Goal: Task Accomplishment & Management: Use online tool/utility

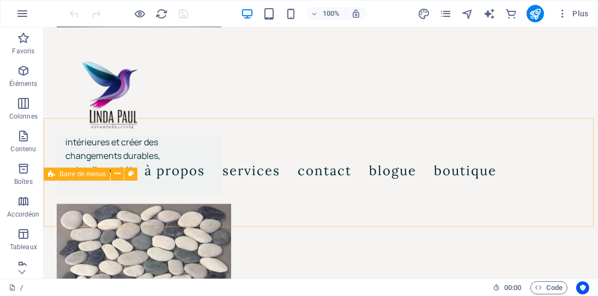
scroll to position [1219, 0]
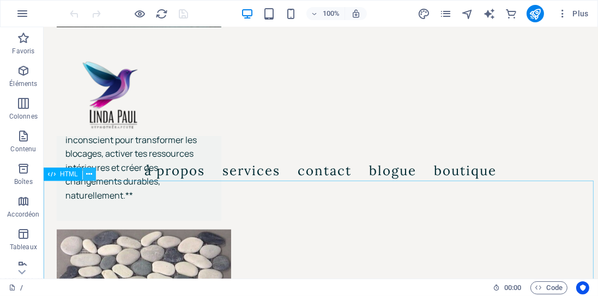
click at [89, 176] on icon at bounding box center [89, 174] width 6 height 11
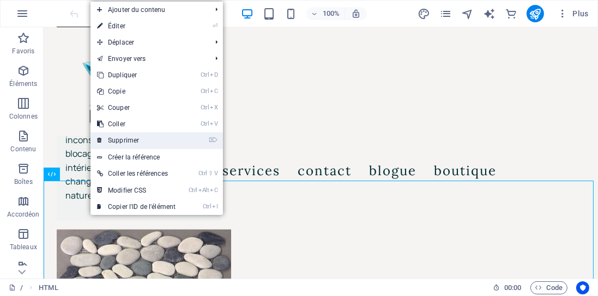
click at [135, 137] on link "⌦ Supprimer" at bounding box center [136, 140] width 92 height 16
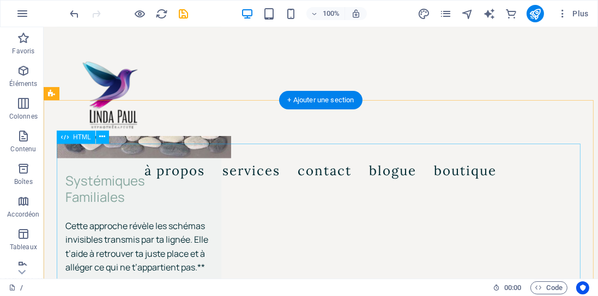
scroll to position [1499, 0]
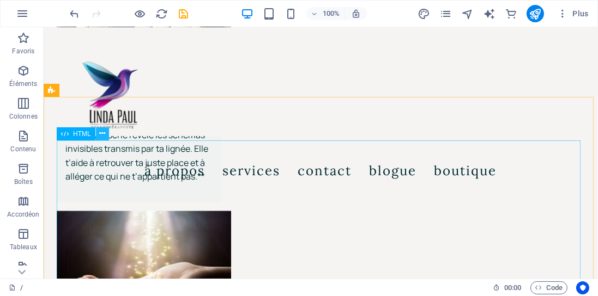
click at [102, 134] on icon at bounding box center [102, 133] width 6 height 11
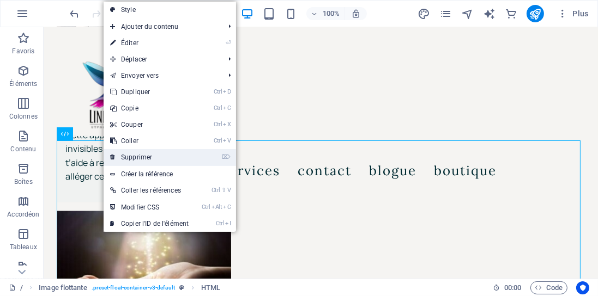
click at [131, 154] on link "⌦ Supprimer" at bounding box center [150, 157] width 92 height 16
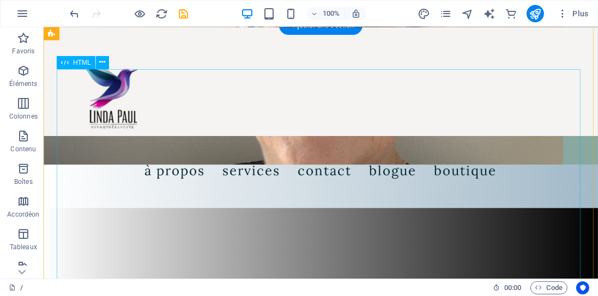
scroll to position [2775, 0]
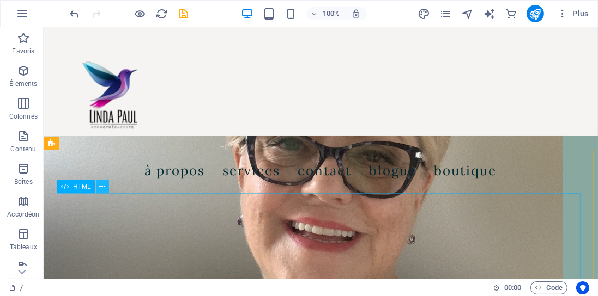
click at [104, 188] on icon at bounding box center [102, 186] width 6 height 11
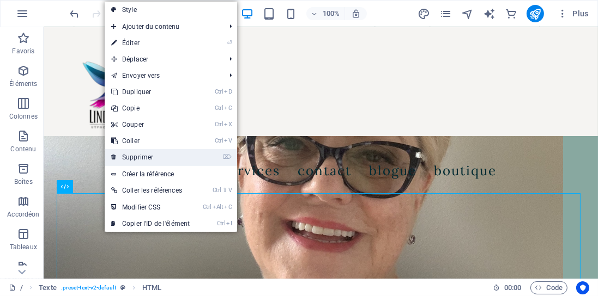
drag, startPoint x: 139, startPoint y: 160, endPoint x: 96, endPoint y: 132, distance: 51.4
click at [139, 160] on link "⌦ Supprimer" at bounding box center [151, 157] width 92 height 16
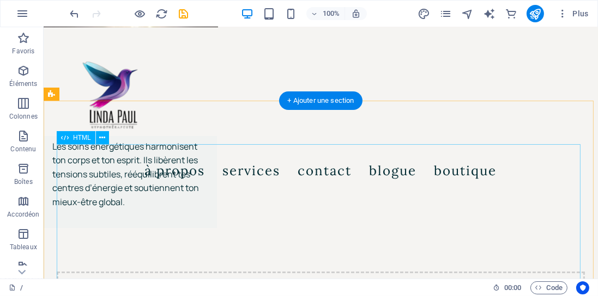
scroll to position [3958, 0]
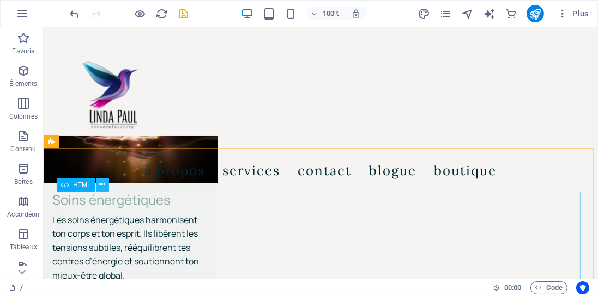
click at [103, 185] on icon at bounding box center [102, 184] width 6 height 11
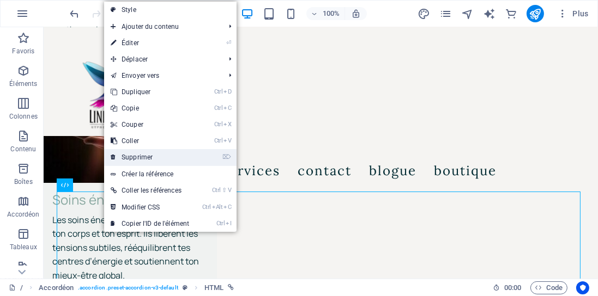
drag, startPoint x: 153, startPoint y: 156, endPoint x: 109, endPoint y: 129, distance: 51.4
click at [153, 156] on link "⌦ Supprimer" at bounding box center [150, 157] width 92 height 16
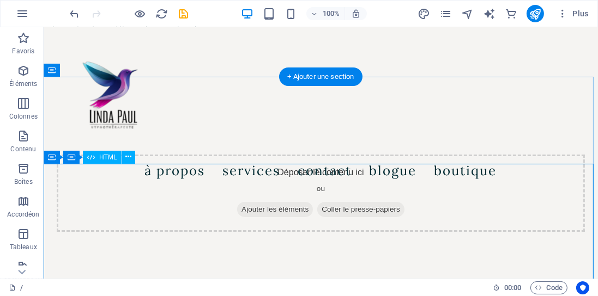
scroll to position [4145, 0]
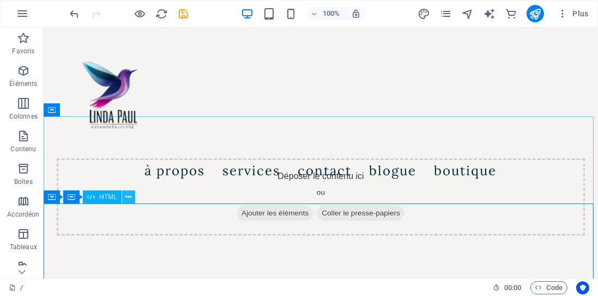
click at [129, 196] on icon at bounding box center [128, 197] width 6 height 11
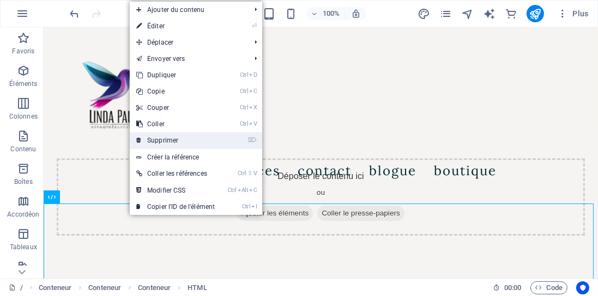
click at [169, 137] on link "⌦ Supprimer" at bounding box center [176, 140] width 92 height 16
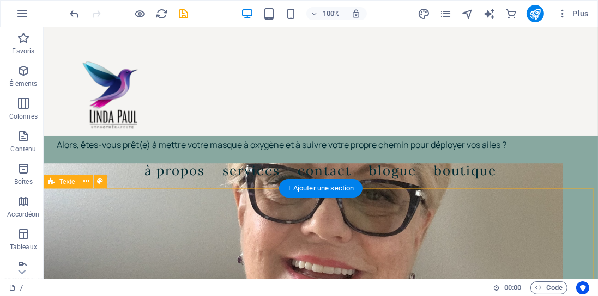
scroll to position [2830, 0]
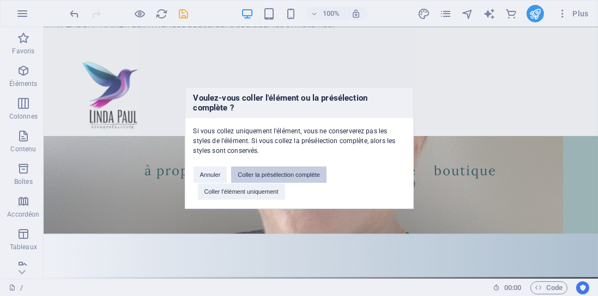
click at [265, 176] on button "Coller la présélection complète" at bounding box center [278, 175] width 95 height 16
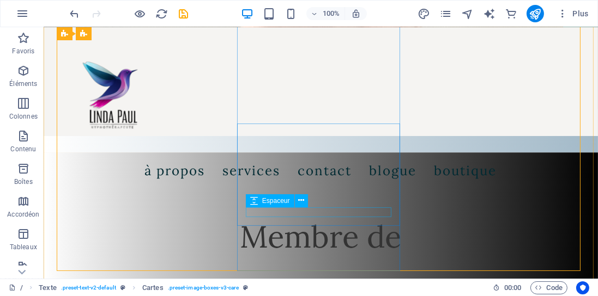
scroll to position [3110, 0]
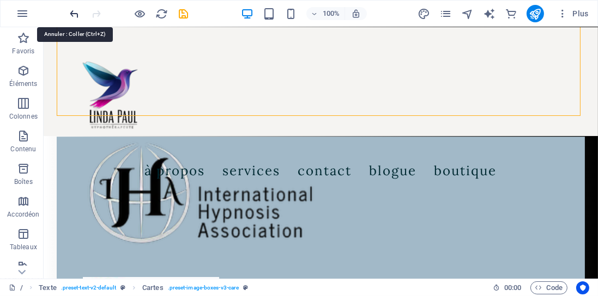
click at [75, 13] on icon "undo" at bounding box center [75, 14] width 13 height 13
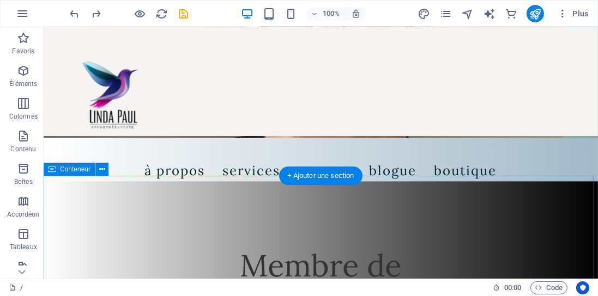
scroll to position [2861, 0]
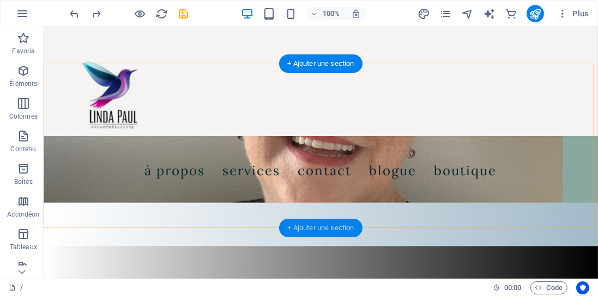
drag, startPoint x: 305, startPoint y: 226, endPoint x: 75, endPoint y: 198, distance: 232.1
click at [306, 225] on div "+ Ajouter une section" at bounding box center [321, 228] width 84 height 19
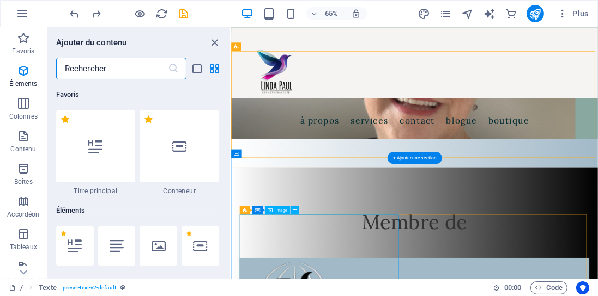
scroll to position [1906, 0]
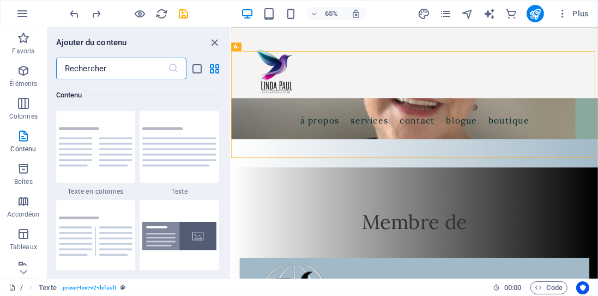
click at [106, 67] on input "text" at bounding box center [112, 69] width 112 height 22
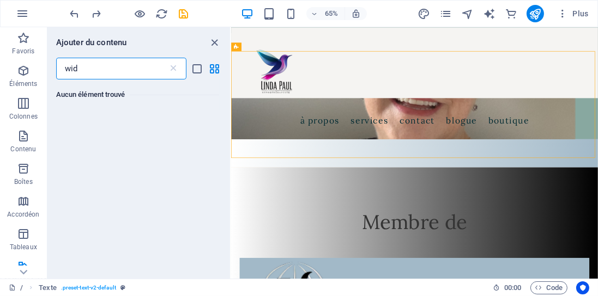
scroll to position [0, 0]
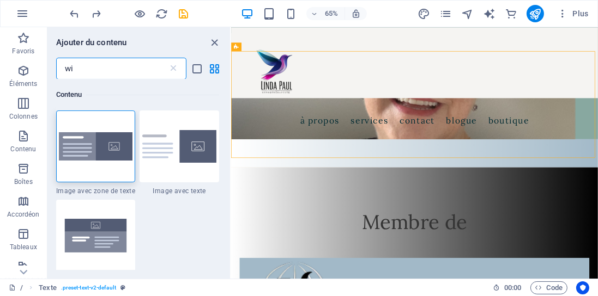
type input "w"
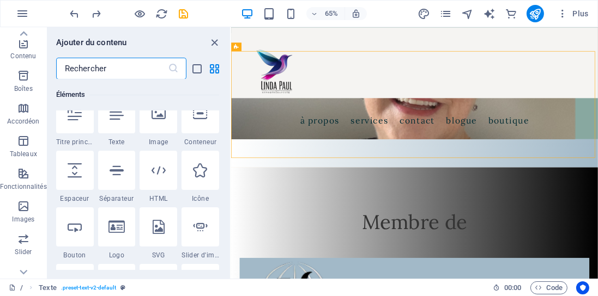
scroll to position [124, 0]
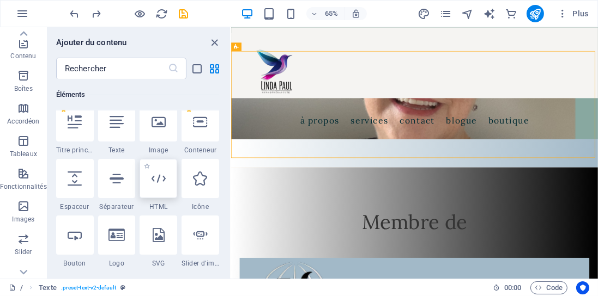
click at [160, 184] on icon at bounding box center [158, 179] width 14 height 14
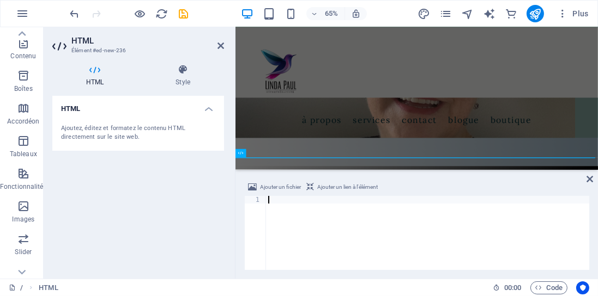
scroll to position [2863, 0]
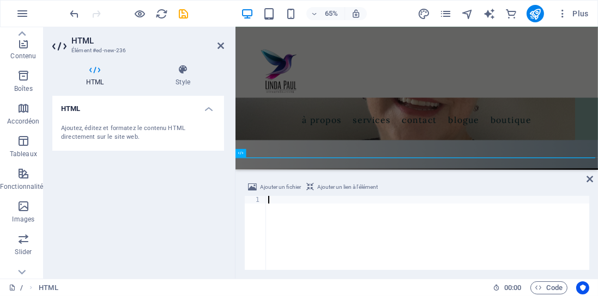
type textarea "<!-- Fin de widget en ligne [GEOGRAPHIC_DATA] -->"
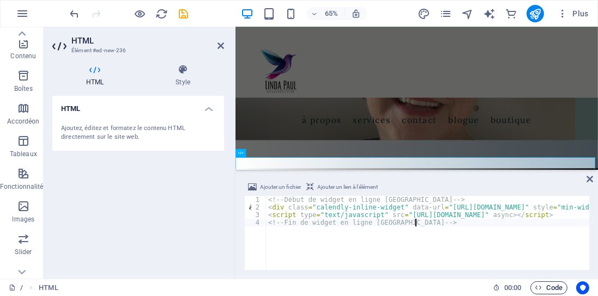
click at [540, 289] on icon "button" at bounding box center [538, 287] width 7 height 7
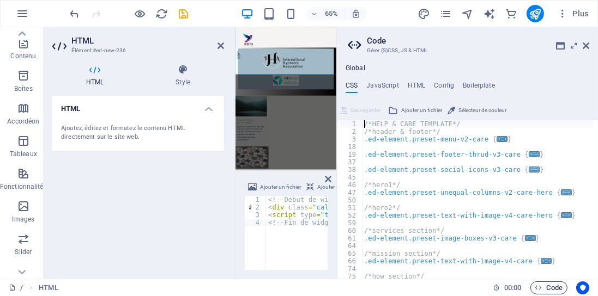
scroll to position [3211, 0]
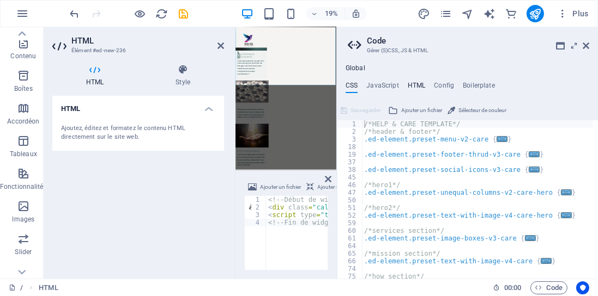
click at [409, 84] on h4 "HTML" at bounding box center [417, 88] width 18 height 12
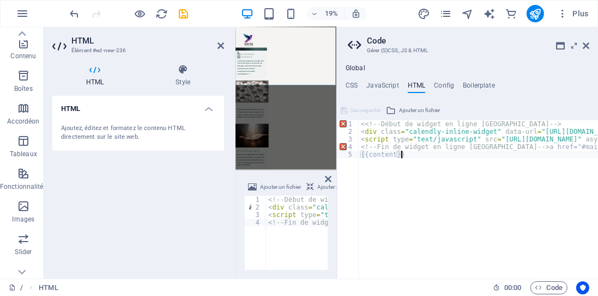
type textarea "{{content}}"
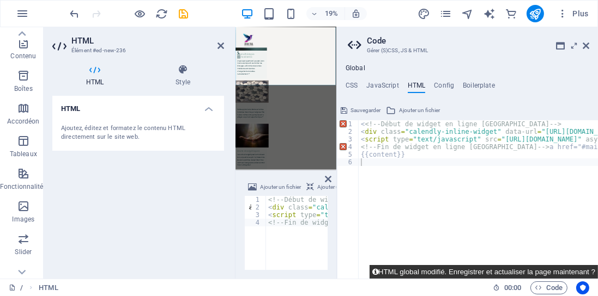
drag, startPoint x: 536, startPoint y: 271, endPoint x: 492, endPoint y: 244, distance: 51.1
click at [536, 271] on button "HTML global modifié. Enregistrer et actualiser la page maintenant ?" at bounding box center [483, 272] width 228 height 14
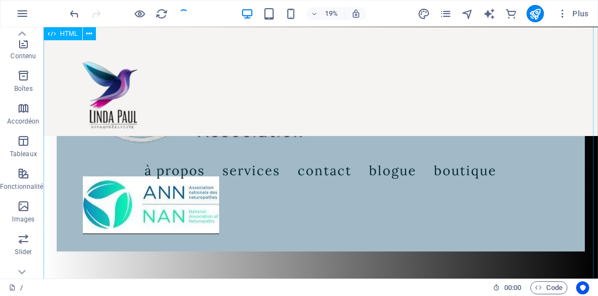
checkbox input "false"
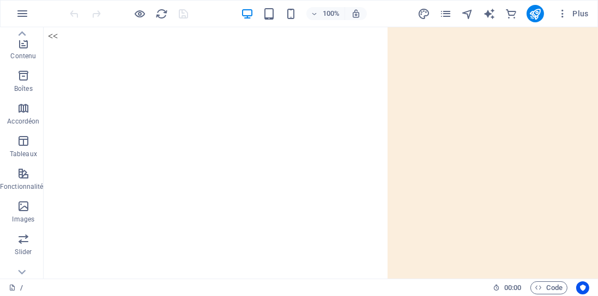
scroll to position [0, 0]
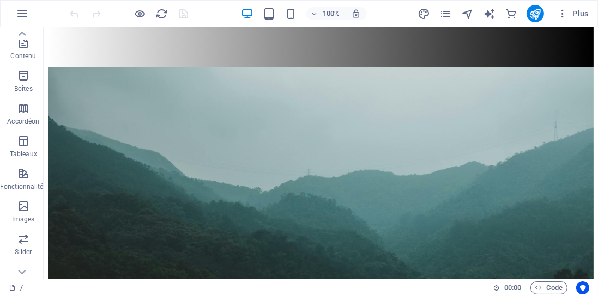
click at [181, 16] on div at bounding box center [129, 13] width 122 height 17
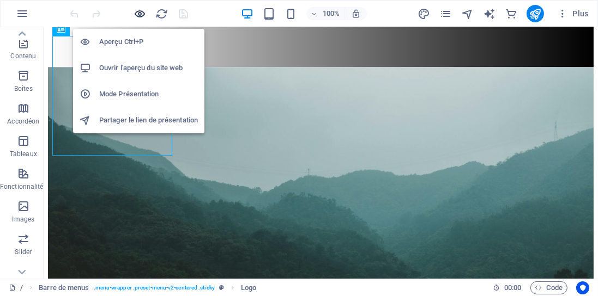
click at [138, 10] on icon "button" at bounding box center [140, 14] width 13 height 13
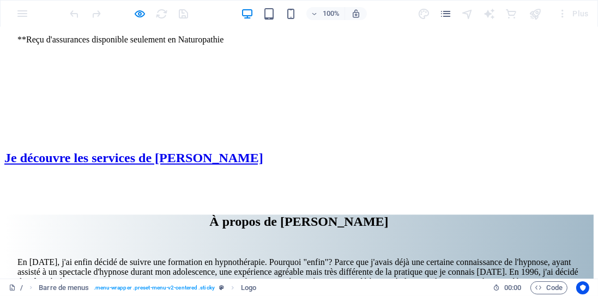
scroll to position [1900, 0]
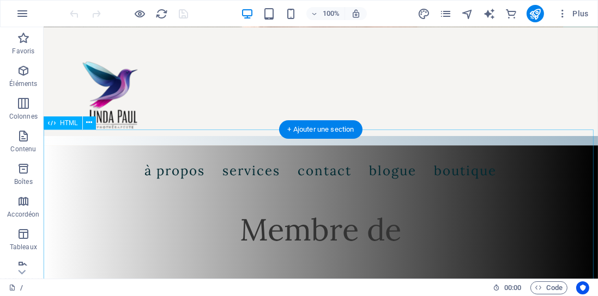
scroll to position [2775, 0]
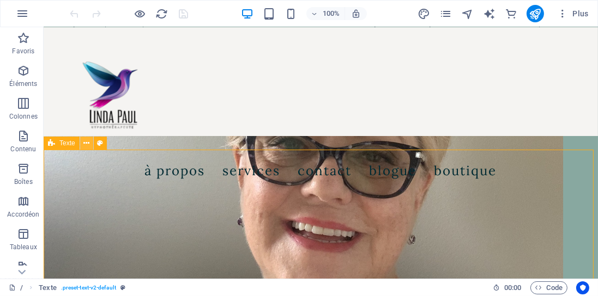
click at [86, 142] on icon at bounding box center [86, 143] width 6 height 11
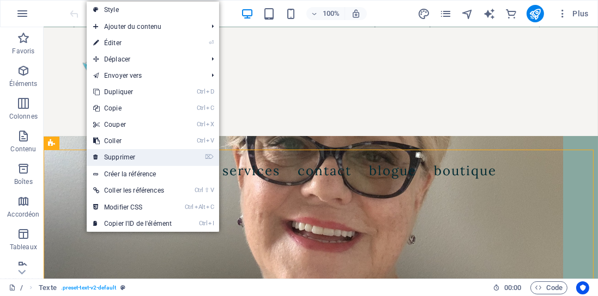
click at [120, 158] on link "⌦ Supprimer" at bounding box center [133, 157] width 92 height 16
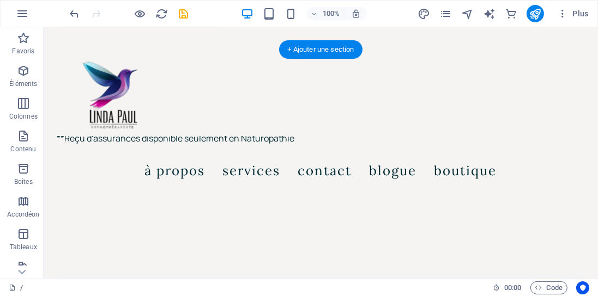
scroll to position [1624, 0]
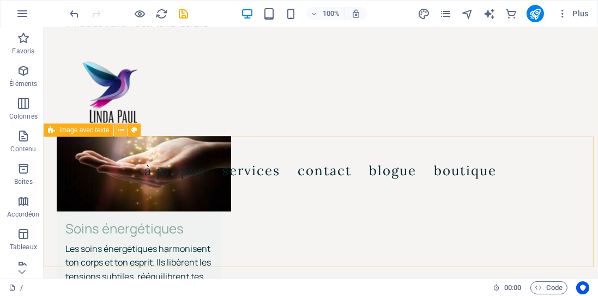
click at [118, 131] on button at bounding box center [120, 130] width 13 height 13
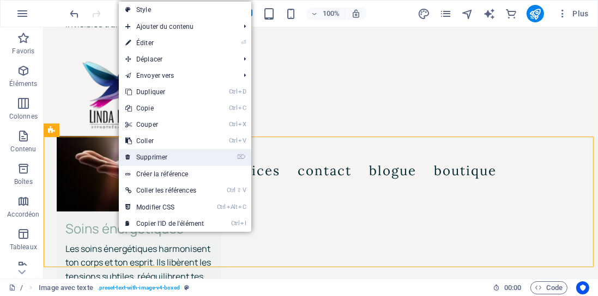
click at [147, 157] on link "⌦ Supprimer" at bounding box center [165, 157] width 92 height 16
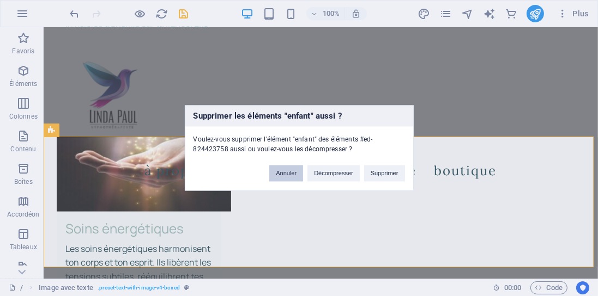
click at [291, 173] on button "Annuler" at bounding box center [286, 174] width 34 height 16
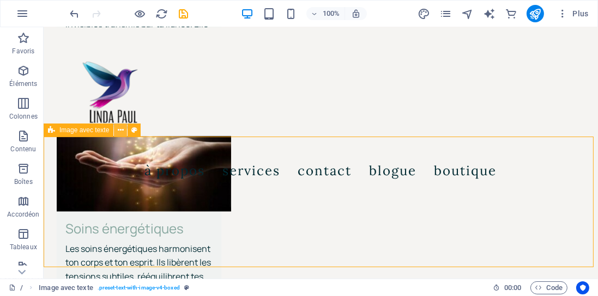
click at [121, 132] on icon at bounding box center [121, 130] width 6 height 11
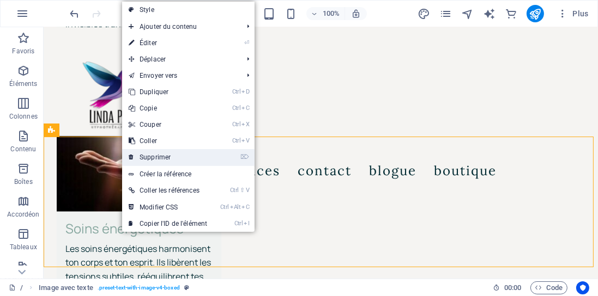
click at [148, 150] on link "⌦ Supprimer" at bounding box center [168, 157] width 92 height 16
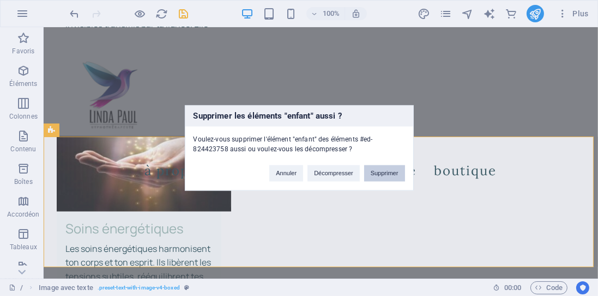
click at [375, 171] on button "Supprimer" at bounding box center [384, 174] width 41 height 16
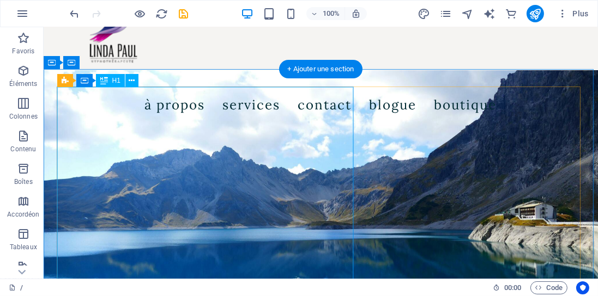
scroll to position [284, 0]
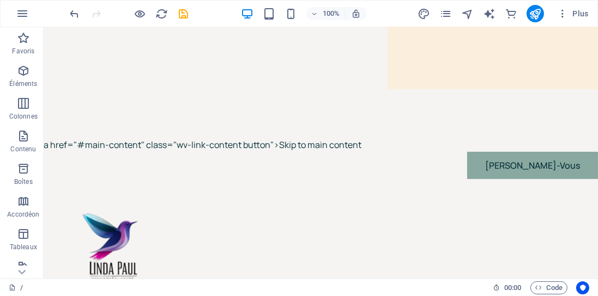
drag, startPoint x: 338, startPoint y: 141, endPoint x: 344, endPoint y: 146, distance: 7.7
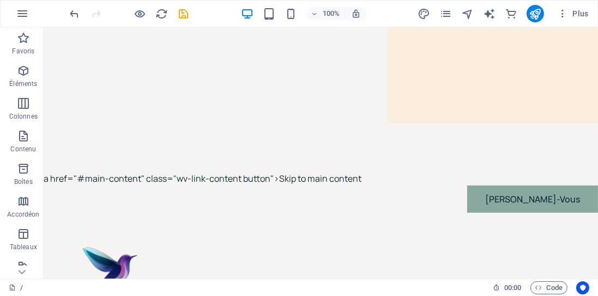
scroll to position [253, 0]
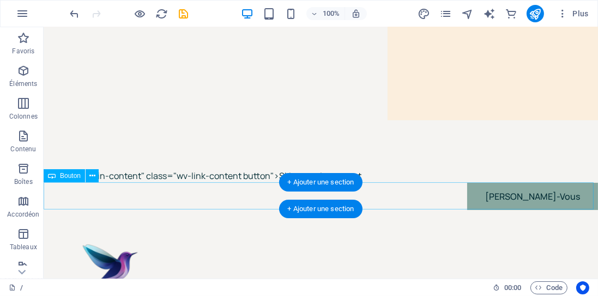
click at [70, 190] on div "Prendre Rendez-Vous" at bounding box center [320, 196] width 554 height 27
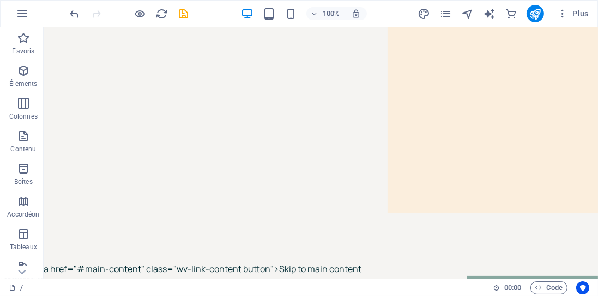
scroll to position [0, 0]
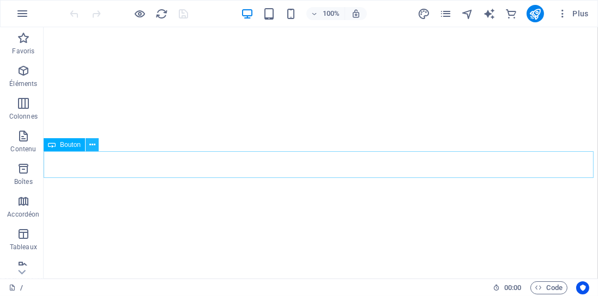
click at [92, 146] on icon at bounding box center [92, 144] width 6 height 11
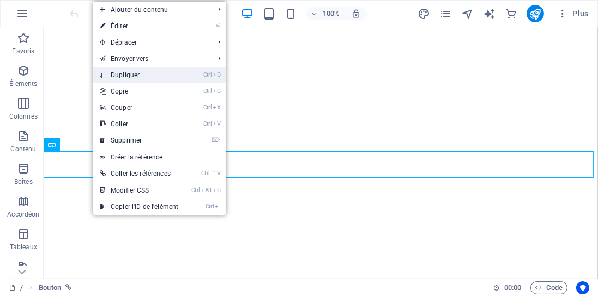
click at [130, 75] on link "Ctrl D Dupliquer" at bounding box center [139, 75] width 92 height 16
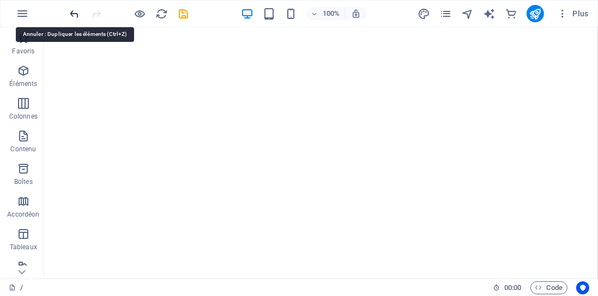
click at [75, 15] on icon "undo" at bounding box center [75, 14] width 13 height 13
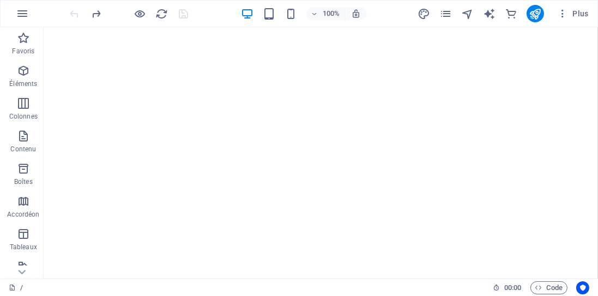
click at [75, 15] on div at bounding box center [129, 13] width 122 height 17
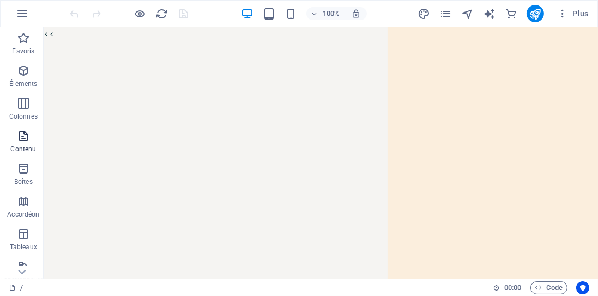
click at [23, 142] on icon "button" at bounding box center [23, 136] width 13 height 13
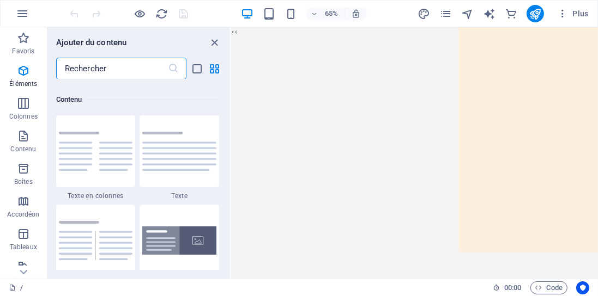
scroll to position [1906, 0]
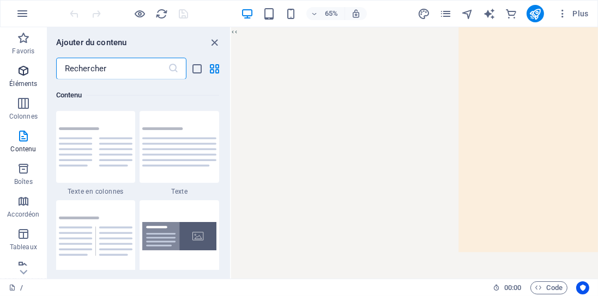
click at [25, 73] on icon "button" at bounding box center [23, 70] width 13 height 13
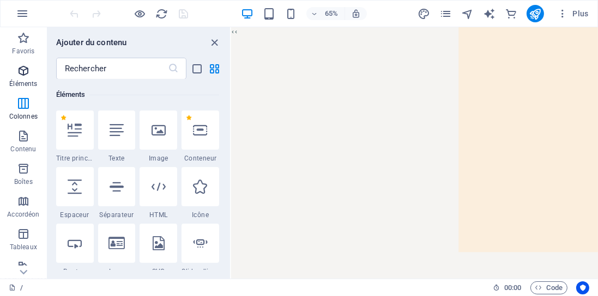
scroll to position [116, 0]
click at [563, 16] on icon "button" at bounding box center [562, 13] width 11 height 11
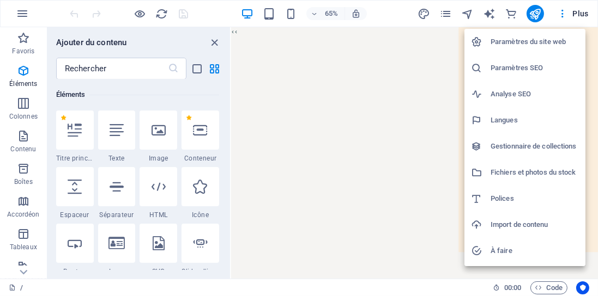
click at [521, 40] on h6 "Paramètres du site web" at bounding box center [534, 41] width 88 height 13
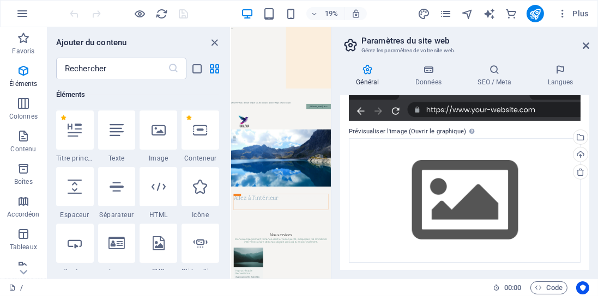
scroll to position [268, 0]
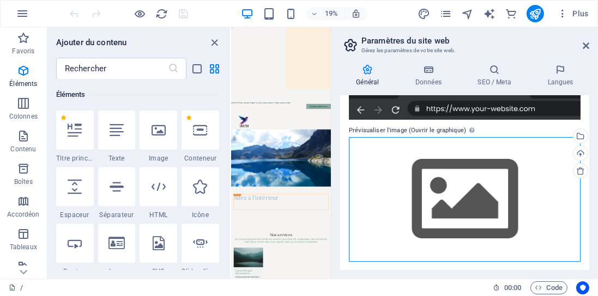
click at [414, 186] on div "Glissez les fichiers ici, cliquez pour choisir les fichiers ou sélectionnez les…" at bounding box center [465, 199] width 232 height 125
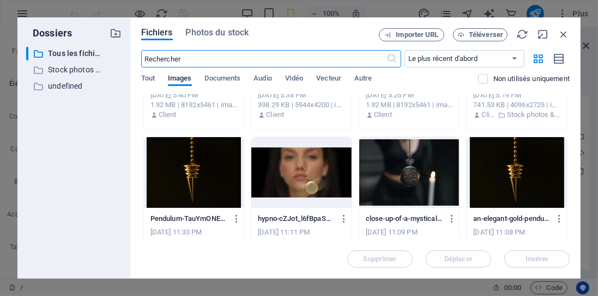
scroll to position [124, 0]
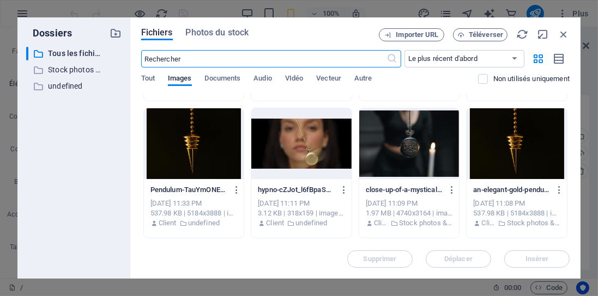
click at [299, 139] on div at bounding box center [301, 143] width 100 height 71
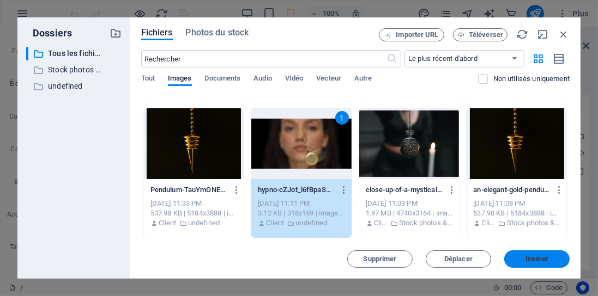
click at [544, 256] on span "Insérer" at bounding box center [536, 259] width 23 height 7
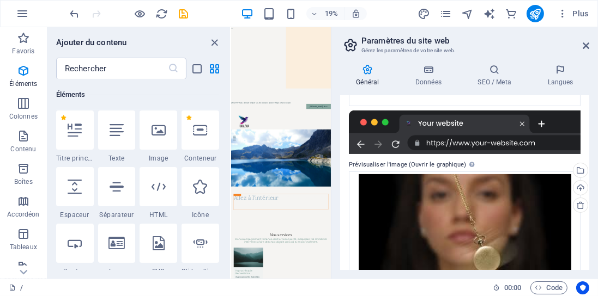
scroll to position [255, 0]
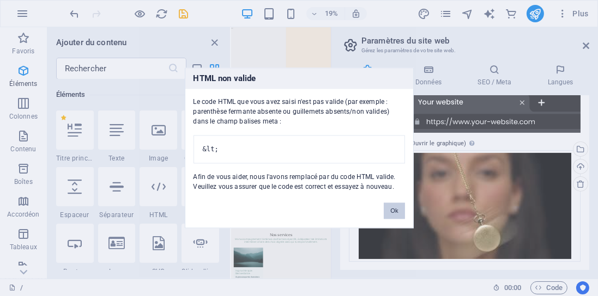
click at [387, 212] on button "Ok" at bounding box center [394, 211] width 21 height 16
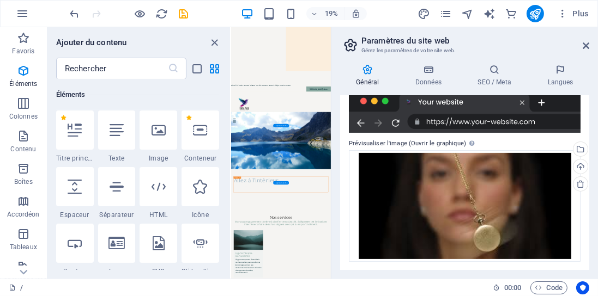
scroll to position [0, 0]
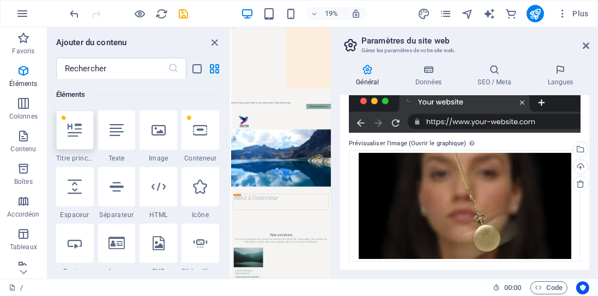
click at [70, 131] on icon at bounding box center [75, 130] width 14 height 14
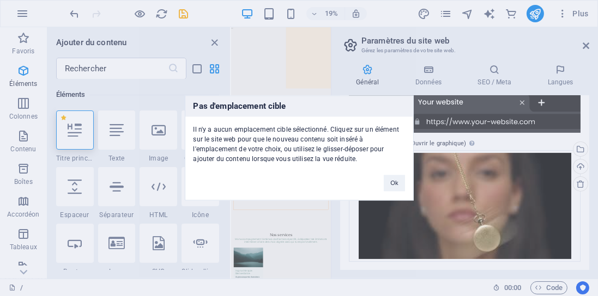
click at [273, 65] on div "Pas d'emplacement cible Il n'y a aucun emplacement cible sélectionné. Cliquez s…" at bounding box center [299, 148] width 598 height 296
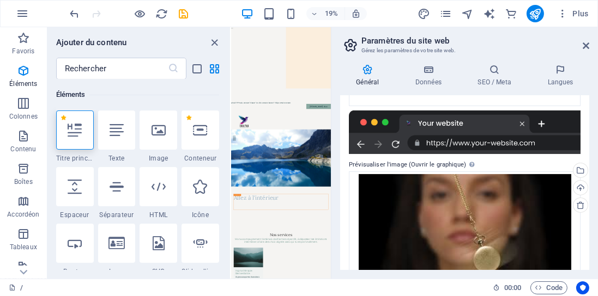
scroll to position [223, 0]
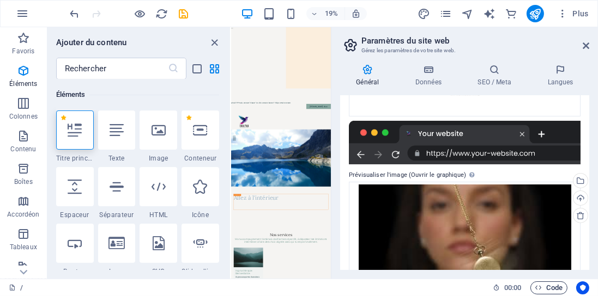
click at [533, 289] on button "Code" at bounding box center [548, 288] width 37 height 13
click at [537, 289] on icon "button" at bounding box center [538, 287] width 7 height 7
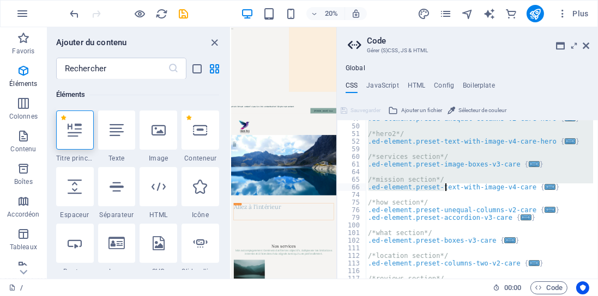
scroll to position [74, 0]
drag, startPoint x: 364, startPoint y: 125, endPoint x: 446, endPoint y: 191, distance: 104.6
click at [446, 191] on div ".ed-element.preset-unequal-columns-v2-care-hero { ... } /*hero2*/ .ed-element.p…" at bounding box center [479, 202] width 227 height 174
type textarea "/*mission section*/ .ed-element.preset-text-with-image-v4-care {"
click at [410, 84] on h4 "HTML" at bounding box center [417, 88] width 18 height 12
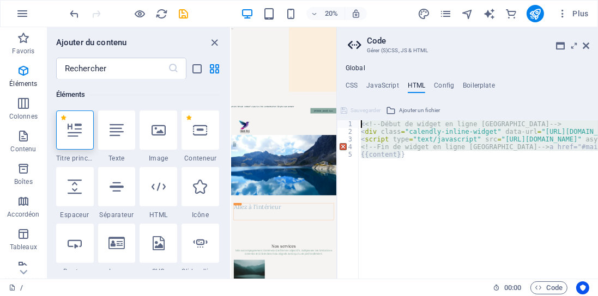
drag, startPoint x: 440, startPoint y: 168, endPoint x: 345, endPoint y: 111, distance: 110.4
click at [348, 116] on div "<<!-- Début de widget en ligne Calendly --> 1 2 3 4 5 < <!-- Début de widget en…" at bounding box center [467, 190] width 261 height 177
type textarea "<<!-- Début de widget en ligne Calendly --> <div class="calendly-inline-widget"…"
type textarea "<<!-- Début de widget en ligne Calendly -->"
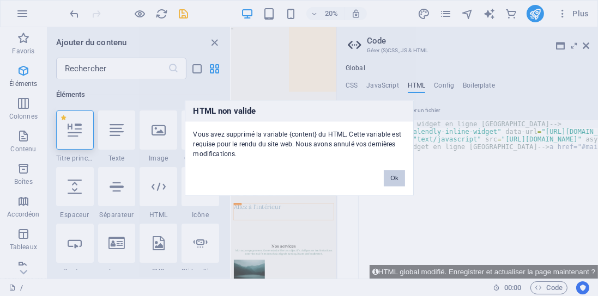
click at [390, 175] on button "Ok" at bounding box center [394, 179] width 21 height 16
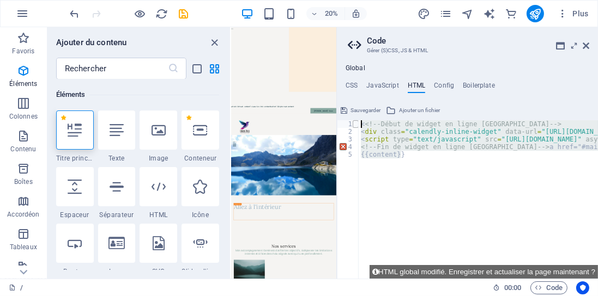
drag, startPoint x: 419, startPoint y: 157, endPoint x: 355, endPoint y: 121, distance: 73.2
type textarea "<<!-- Début de widget en ligne Calendly --> <div class="calendly-inline-widget"…"
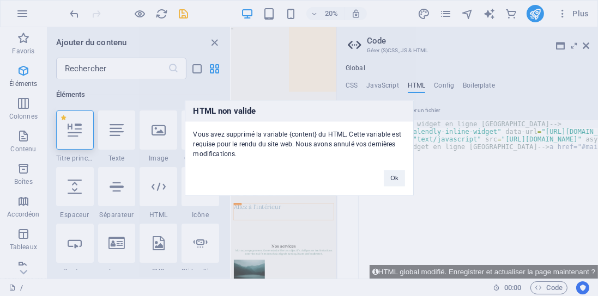
click at [392, 178] on button "Ok" at bounding box center [394, 179] width 21 height 16
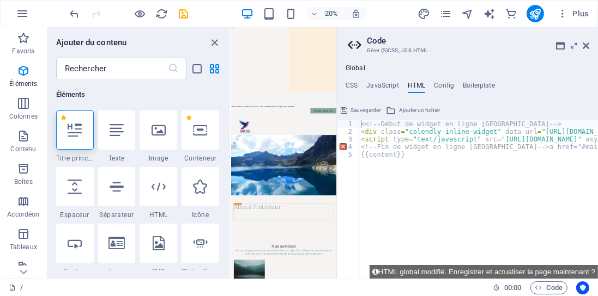
click at [343, 125] on div "1" at bounding box center [348, 124] width 22 height 8
click at [342, 148] on div "4" at bounding box center [348, 147] width 22 height 8
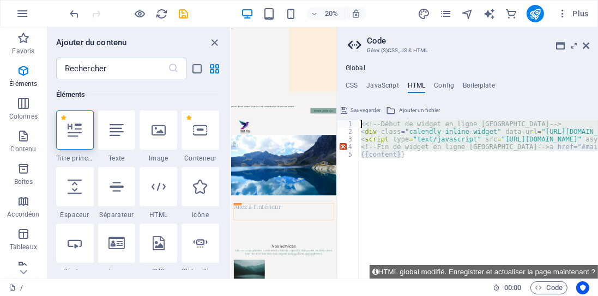
drag, startPoint x: 403, startPoint y: 154, endPoint x: 349, endPoint y: 120, distance: 63.8
click at [349, 119] on div "<!-- Fin de widget en ligne Calendly -->a href="#main-content" class="wv-link-c…" at bounding box center [467, 190] width 261 height 177
type textarea "<<!-- Début de widget en ligne Calendly --> <div class="calendly-inline-widget"…"
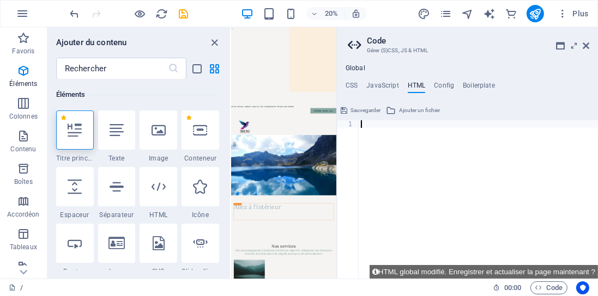
type textarea "<<!-- Début de widget en ligne Calendly -->"
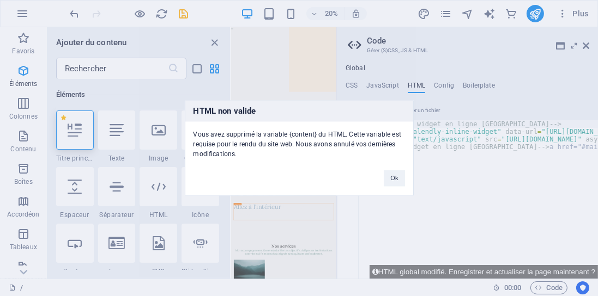
click at [401, 182] on button "Ok" at bounding box center [394, 179] width 21 height 16
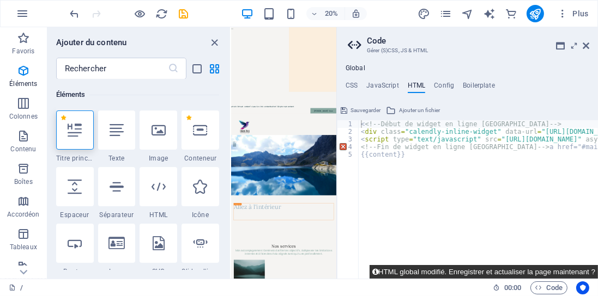
drag, startPoint x: 481, startPoint y: 271, endPoint x: 437, endPoint y: 244, distance: 51.7
click at [481, 271] on button "HTML global modifié. Enregistrer et actualiser la page maintenant ?" at bounding box center [483, 272] width 228 height 14
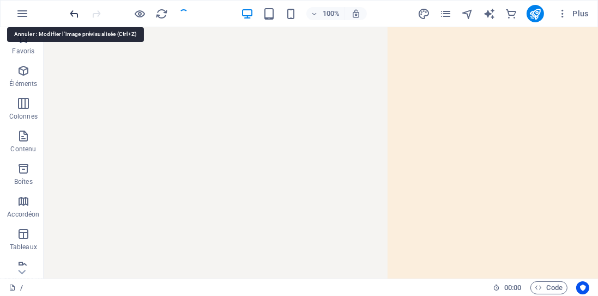
click at [72, 14] on icon "undo" at bounding box center [75, 14] width 13 height 13
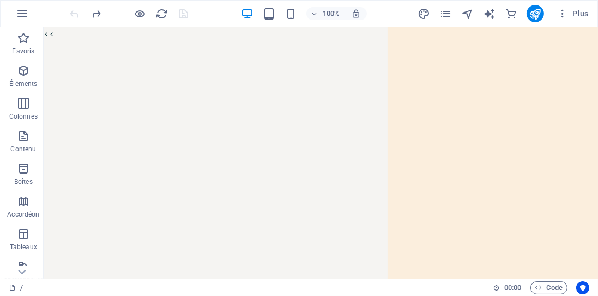
click at [72, 14] on div at bounding box center [129, 13] width 122 height 17
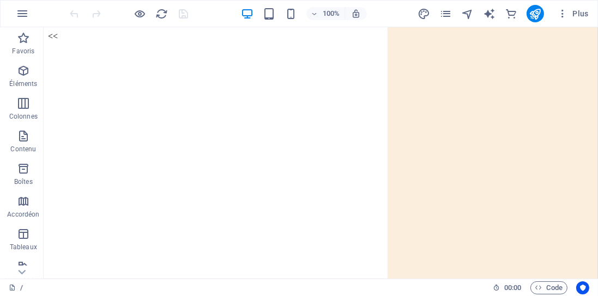
scroll to position [0, 0]
click at [561, 11] on icon "button" at bounding box center [562, 13] width 11 height 11
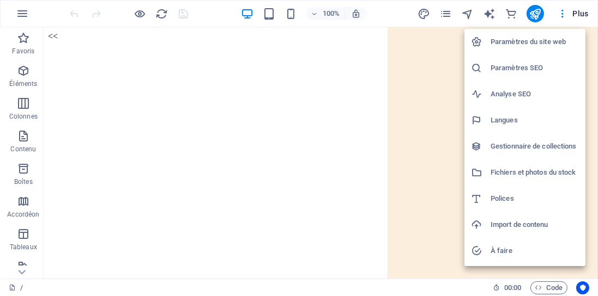
click at [18, 133] on div at bounding box center [299, 148] width 598 height 296
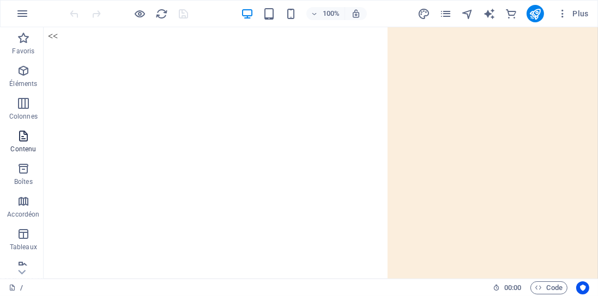
click at [20, 137] on icon "button" at bounding box center [23, 136] width 13 height 13
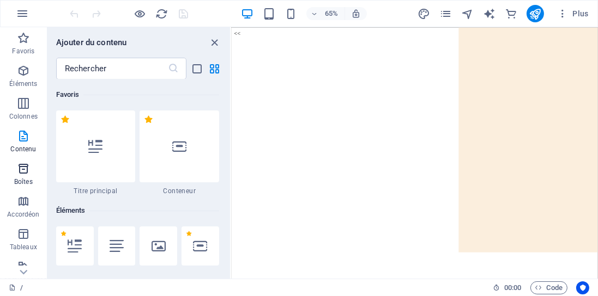
click at [24, 169] on icon "button" at bounding box center [23, 168] width 13 height 13
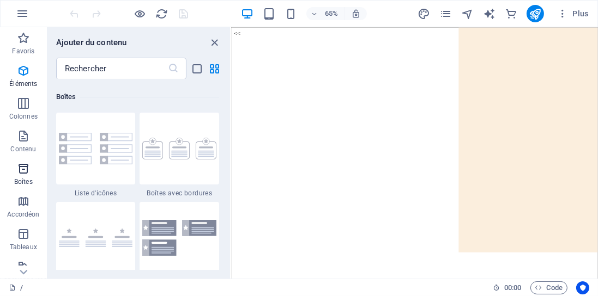
scroll to position [3005, 0]
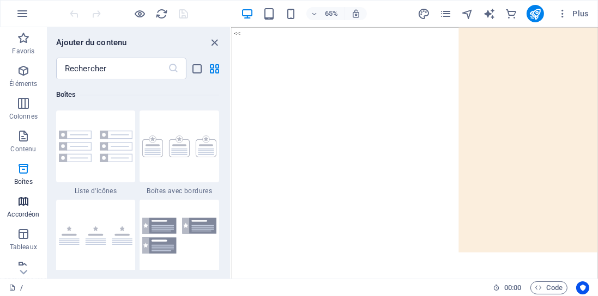
click at [29, 203] on icon "button" at bounding box center [23, 201] width 13 height 13
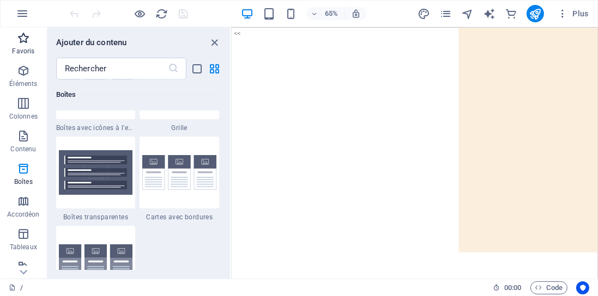
scroll to position [3136, 0]
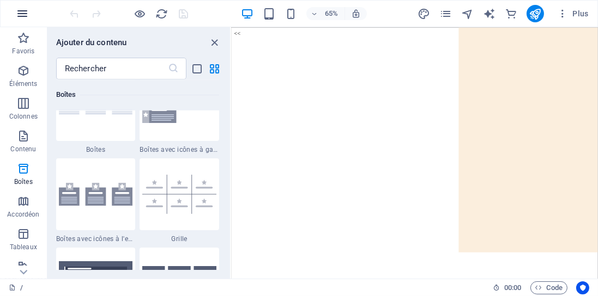
click at [21, 16] on icon "button" at bounding box center [22, 13] width 13 height 13
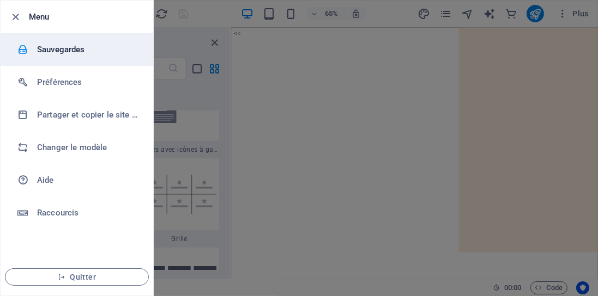
click at [62, 48] on h6 "Sauvegardes" at bounding box center [87, 49] width 101 height 13
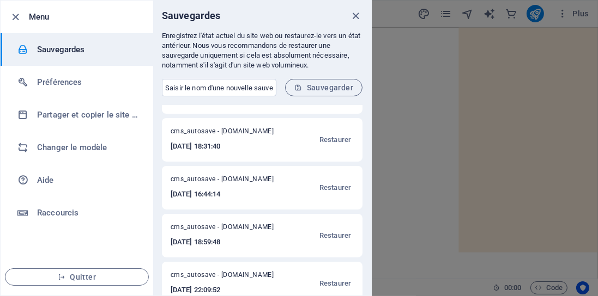
scroll to position [62, 0]
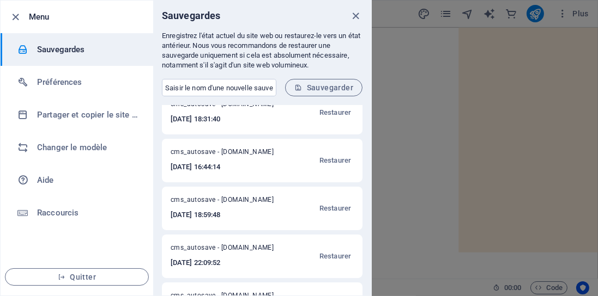
drag, startPoint x: 330, startPoint y: 208, endPoint x: 203, endPoint y: 206, distance: 127.5
click at [203, 206] on div "cms_autosave - hypnoselindapaul.com 2025-09-30 18:59:48 Restaurer" at bounding box center [262, 209] width 200 height 44
click at [333, 208] on span "Restaurer" at bounding box center [335, 208] width 32 height 13
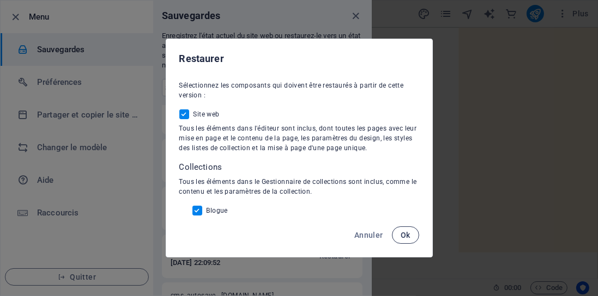
click at [406, 232] on span "Ok" at bounding box center [405, 235] width 10 height 9
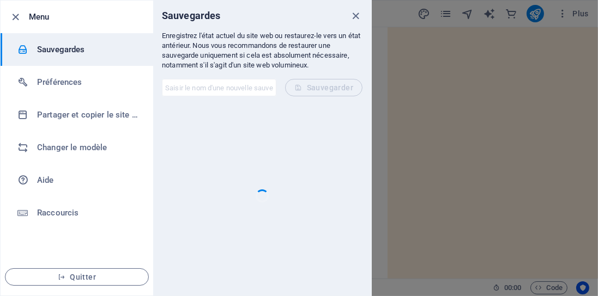
checkbox input "false"
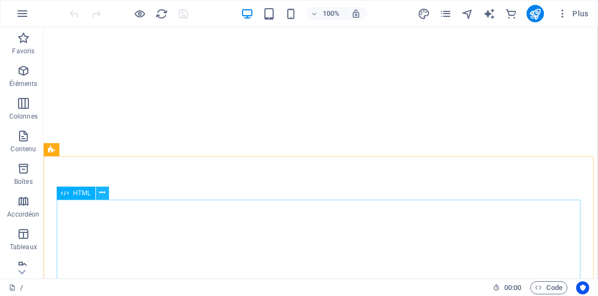
click at [101, 193] on icon at bounding box center [102, 192] width 6 height 11
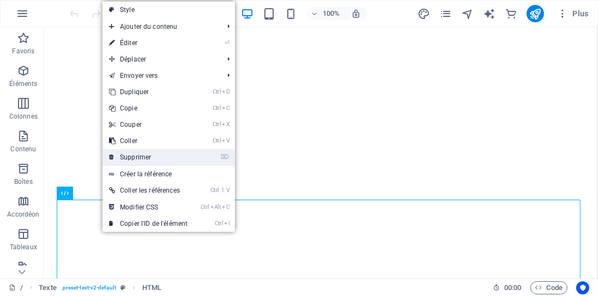
click at [138, 157] on link "⌦ Supprimer" at bounding box center [148, 157] width 92 height 16
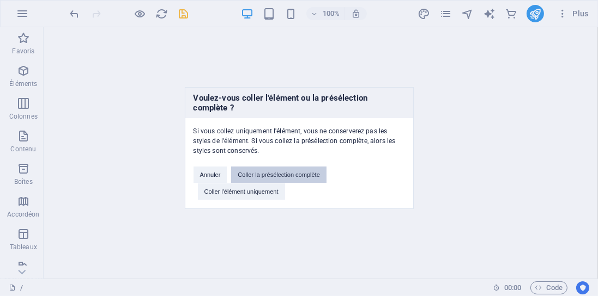
click at [276, 175] on button "Coller la présélection complète" at bounding box center [278, 175] width 95 height 16
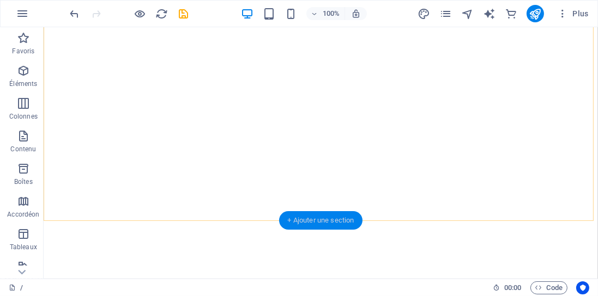
click at [312, 220] on div "+ Ajouter une section" at bounding box center [321, 220] width 84 height 19
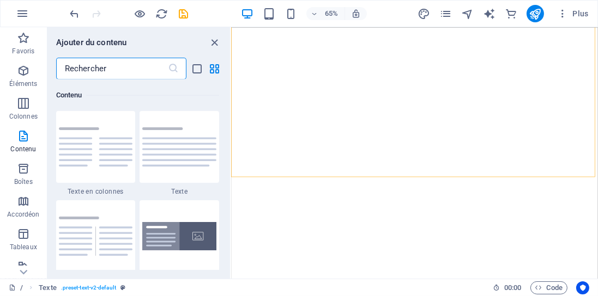
click at [101, 65] on input "text" at bounding box center [112, 69] width 112 height 22
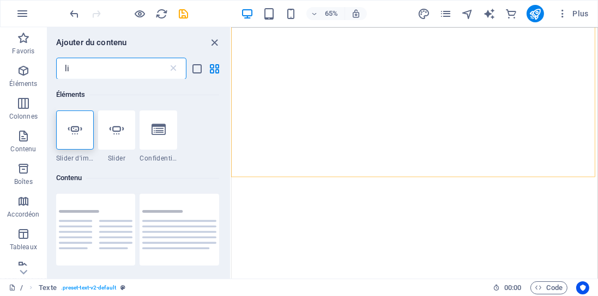
type input "l"
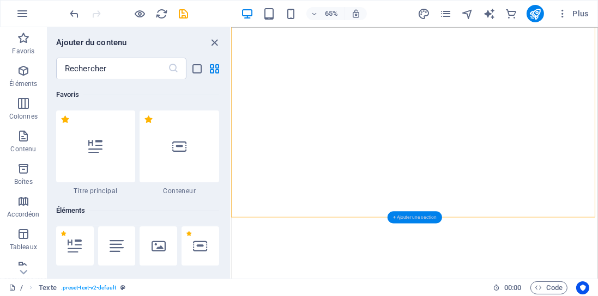
click at [409, 216] on div "+ Ajouter une section" at bounding box center [414, 217] width 54 height 12
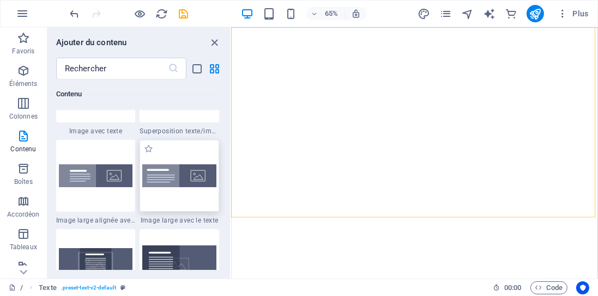
scroll to position [2155, 0]
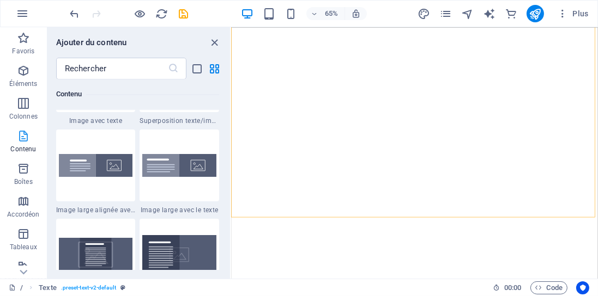
click at [23, 140] on icon "button" at bounding box center [23, 136] width 13 height 13
click at [403, 216] on div "+ Ajouter une section" at bounding box center [414, 217] width 54 height 12
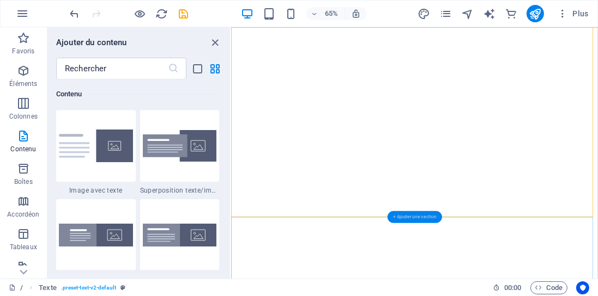
scroll to position [1906, 0]
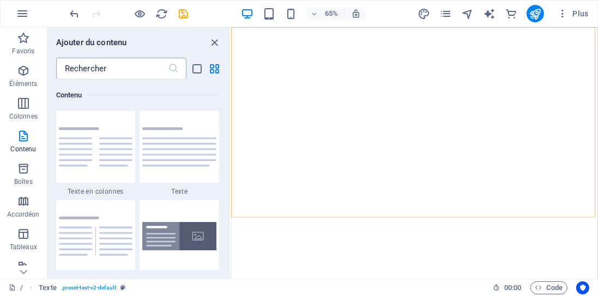
click at [101, 69] on input "text" at bounding box center [112, 69] width 112 height 22
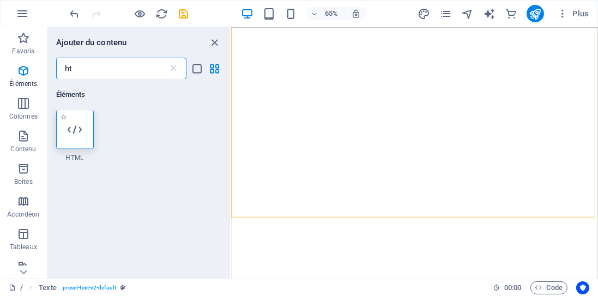
scroll to position [0, 0]
type input "ht"
click at [80, 136] on icon at bounding box center [75, 130] width 14 height 14
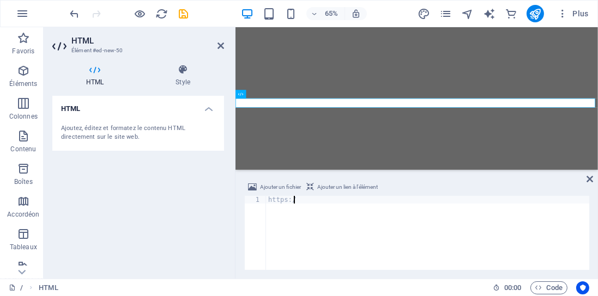
type textarea "h"
click at [345, 186] on span "Ajouter un lien à l'élément" at bounding box center [347, 187] width 60 height 13
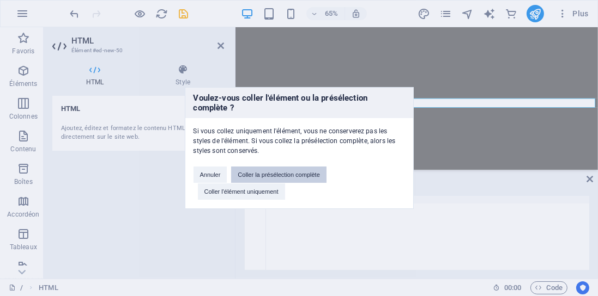
click at [271, 174] on button "Coller la présélection complète" at bounding box center [278, 175] width 95 height 16
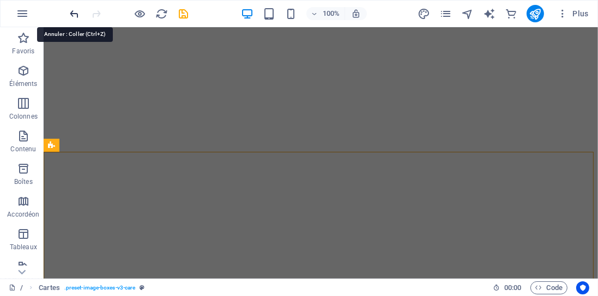
click at [74, 15] on icon "undo" at bounding box center [75, 14] width 13 height 13
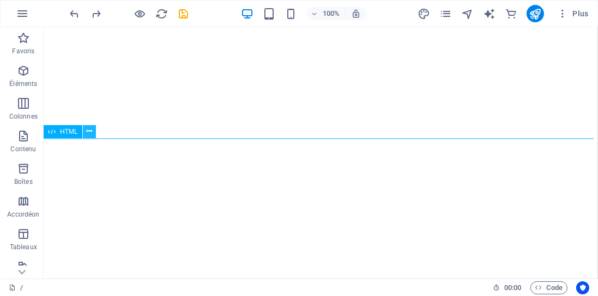
click at [87, 133] on icon at bounding box center [89, 131] width 6 height 11
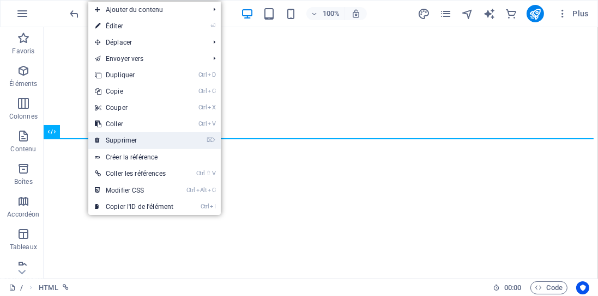
click at [111, 140] on link "⌦ Supprimer" at bounding box center [134, 140] width 92 height 16
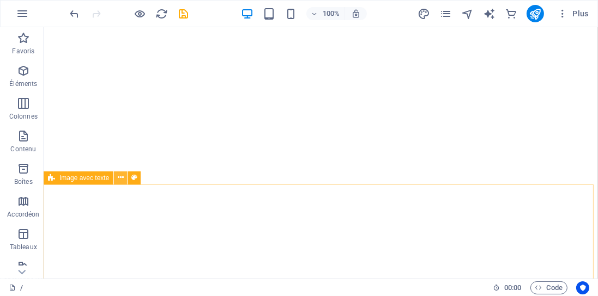
click at [120, 177] on icon at bounding box center [121, 177] width 6 height 11
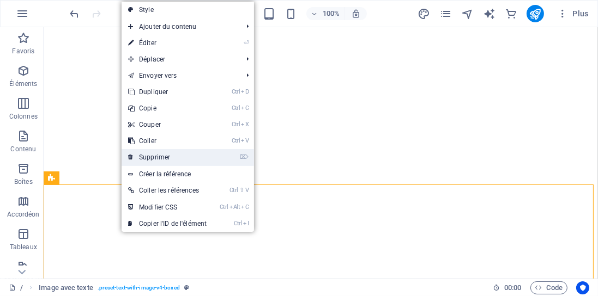
click at [147, 154] on link "⌦ Supprimer" at bounding box center [167, 157] width 92 height 16
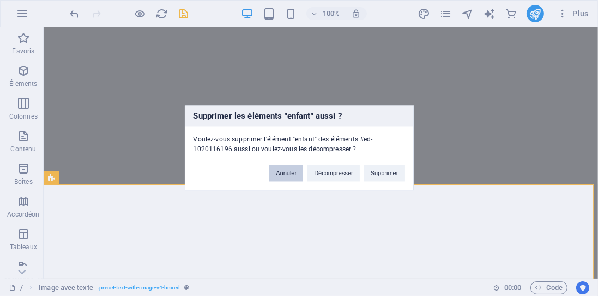
click at [285, 174] on button "Annuler" at bounding box center [286, 174] width 34 height 16
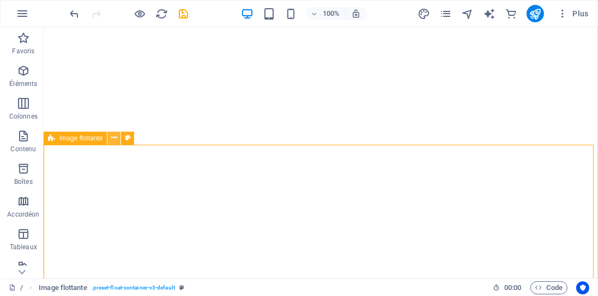
click at [115, 139] on icon at bounding box center [114, 137] width 6 height 11
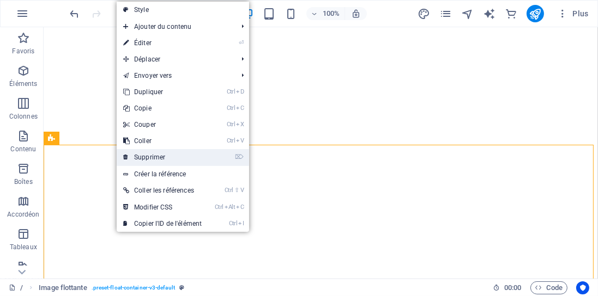
click at [150, 157] on link "⌦ Supprimer" at bounding box center [163, 157] width 92 height 16
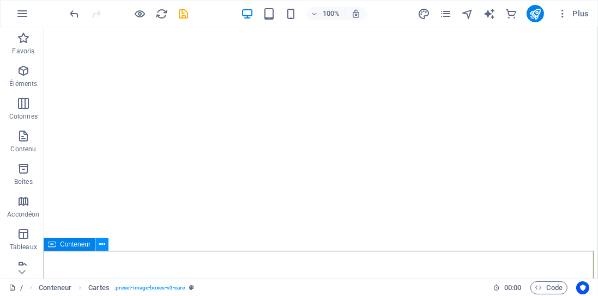
click at [98, 243] on button at bounding box center [101, 244] width 13 height 13
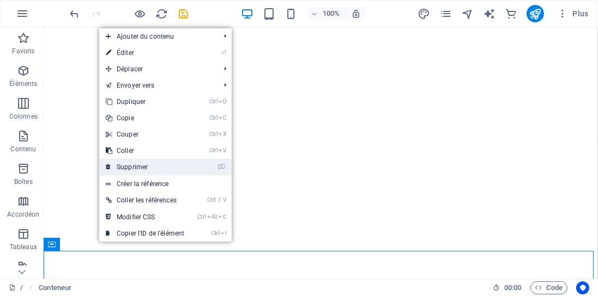
click at [153, 172] on link "⌦ Supprimer" at bounding box center [145, 167] width 92 height 16
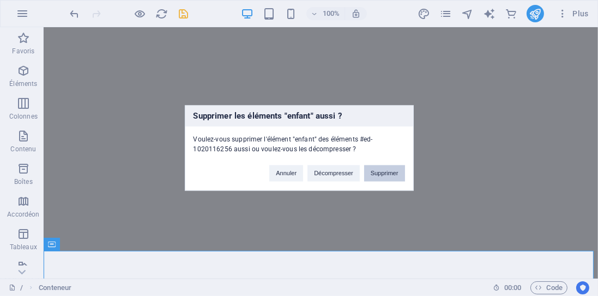
click at [373, 171] on button "Supprimer" at bounding box center [384, 174] width 41 height 16
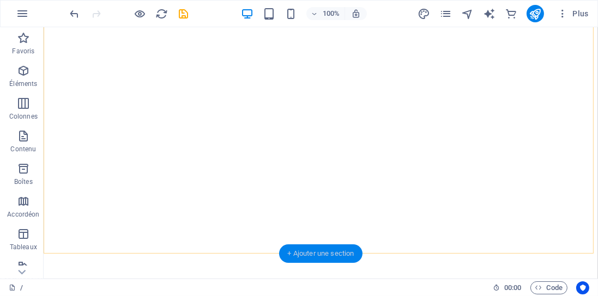
click at [308, 254] on div "+ Ajouter une section" at bounding box center [321, 254] width 84 height 19
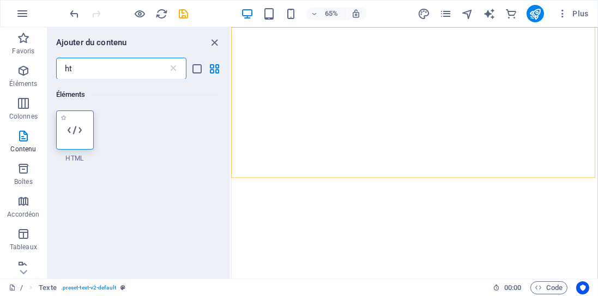
click at [74, 134] on icon at bounding box center [75, 130] width 14 height 14
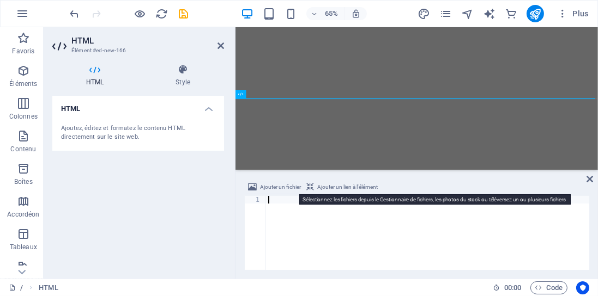
type textarea "<!-- Fin de widget en ligne [GEOGRAPHIC_DATA] -->"
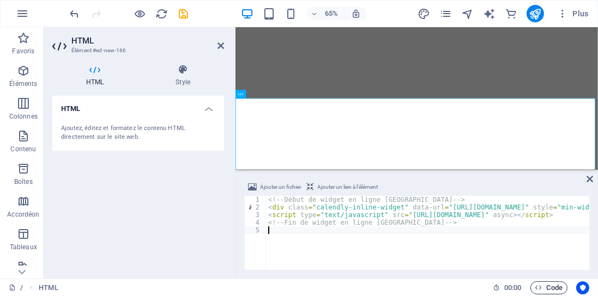
click at [538, 288] on icon "button" at bounding box center [538, 287] width 7 height 7
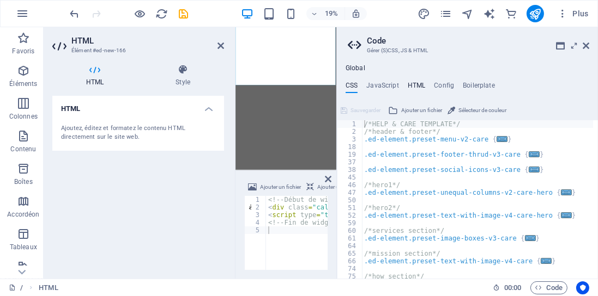
click at [414, 83] on h4 "HTML" at bounding box center [417, 88] width 18 height 12
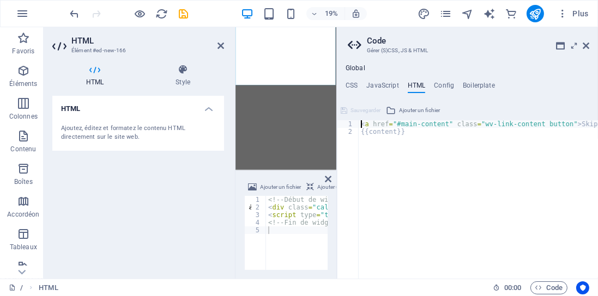
click at [442, 151] on div "< a href = "#main-content" class = "wv-link-content button" > Skip to main cont…" at bounding box center [505, 204] width 294 height 169
type textarea "{{content}}"
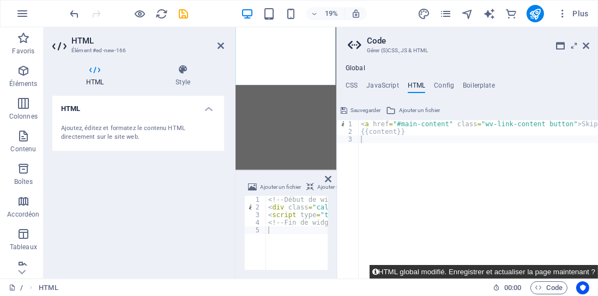
click at [465, 273] on button "HTML global modifié. Enregistrer et actualiser la page maintenant ?" at bounding box center [483, 272] width 228 height 14
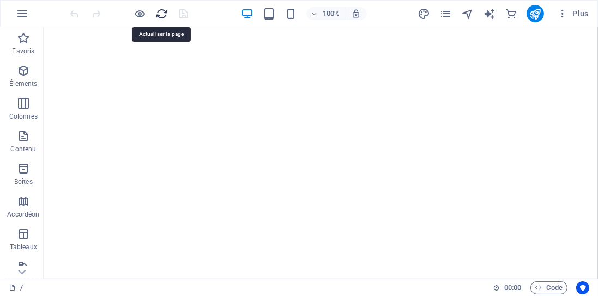
click at [159, 16] on icon "reload" at bounding box center [162, 14] width 13 height 13
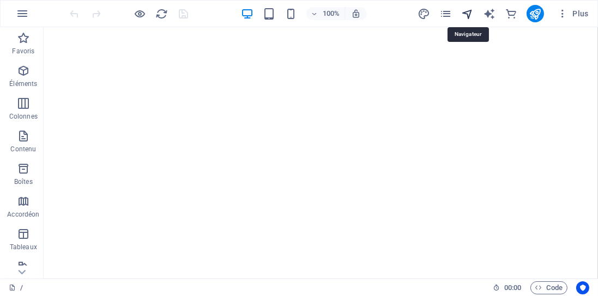
click at [463, 12] on icon "navigator" at bounding box center [467, 14] width 13 height 13
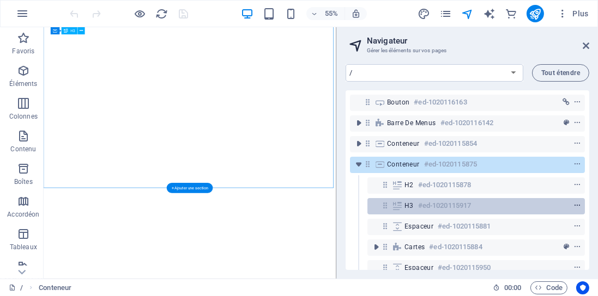
click at [576, 205] on icon "context-menu" at bounding box center [577, 206] width 8 height 8
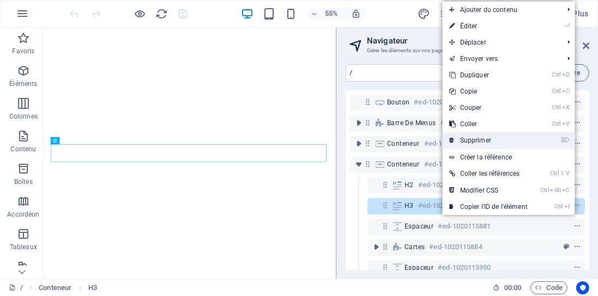
click at [502, 148] on link "⌦ Supprimer" at bounding box center [488, 140] width 92 height 16
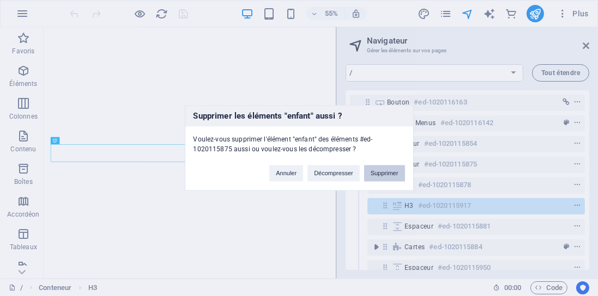
click at [386, 172] on button "Supprimer" at bounding box center [384, 174] width 41 height 16
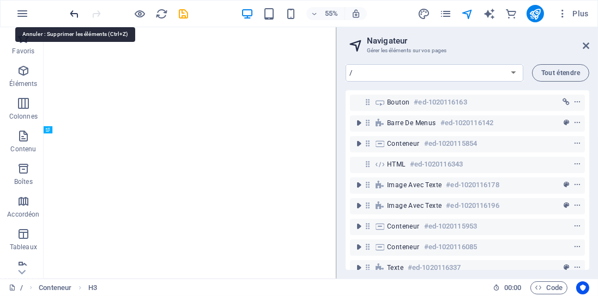
click at [80, 13] on icon "undo" at bounding box center [75, 14] width 13 height 13
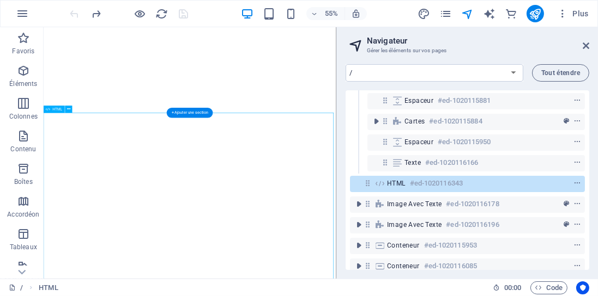
scroll to position [132, 0]
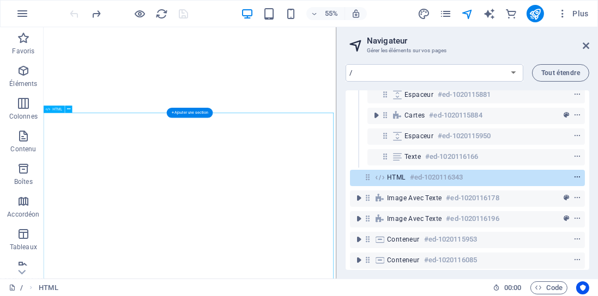
click at [576, 174] on icon "context-menu" at bounding box center [577, 178] width 8 height 8
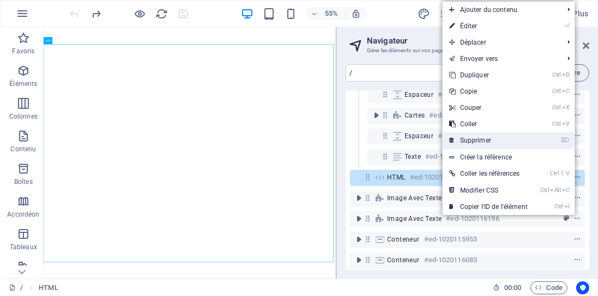
click at [496, 143] on link "⌦ Supprimer" at bounding box center [488, 140] width 92 height 16
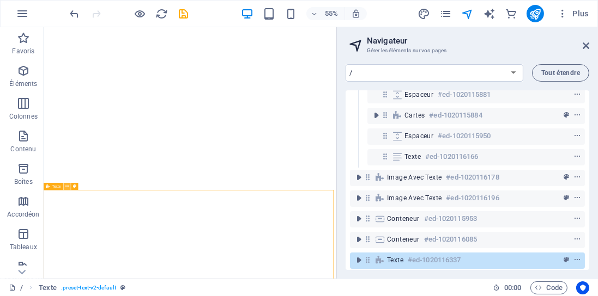
click at [68, 186] on icon at bounding box center [66, 187] width 3 height 7
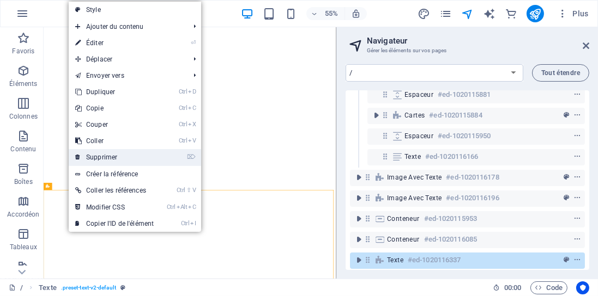
click at [112, 160] on link "⌦ Supprimer" at bounding box center [115, 157] width 92 height 16
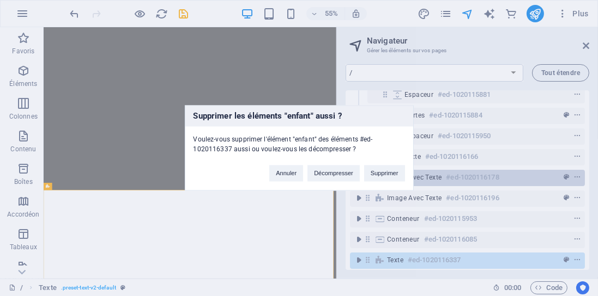
click at [385, 173] on button "Supprimer" at bounding box center [384, 174] width 41 height 16
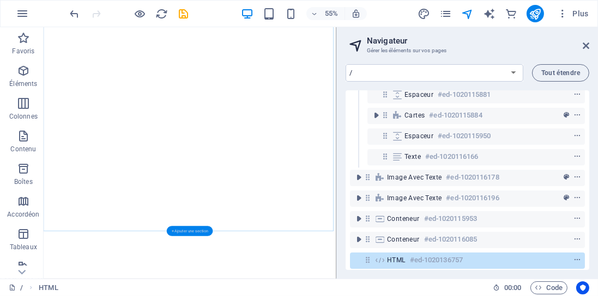
click at [179, 229] on div "+ Ajouter une section" at bounding box center [190, 231] width 46 height 10
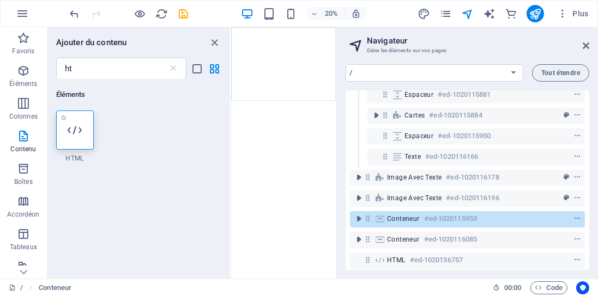
click at [78, 129] on icon at bounding box center [75, 130] width 14 height 14
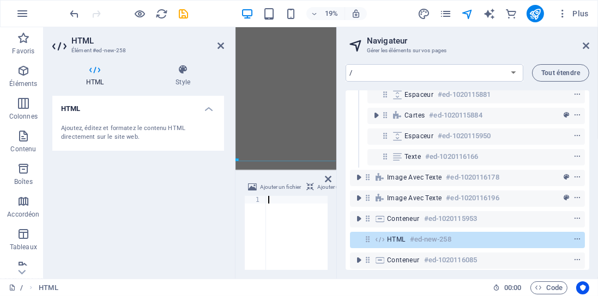
type textarea "<!-- Fin de widget en ligne [GEOGRAPHIC_DATA] -->"
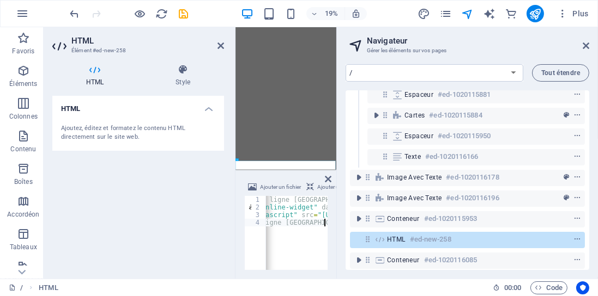
scroll to position [0, 0]
click at [583, 44] on icon at bounding box center [585, 45] width 7 height 9
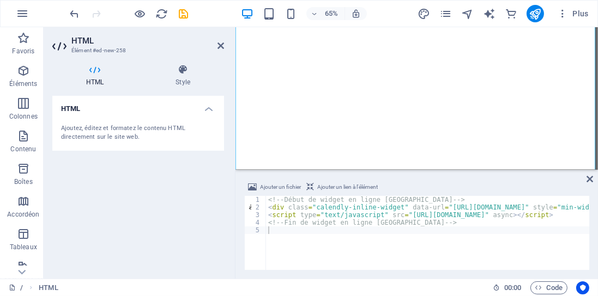
type textarea "<!-- Fin de widget en ligne [GEOGRAPHIC_DATA] -->"
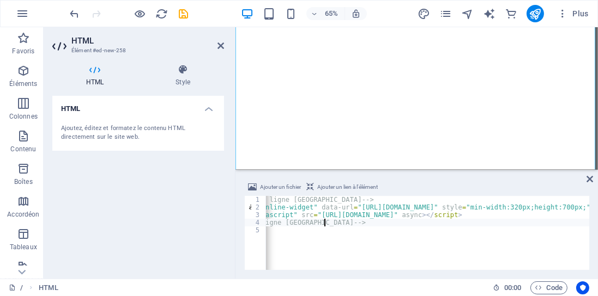
click at [441, 225] on div "<!-- Début de widget en ligne Calendly --> < div class = "calendly-inline-widge…" at bounding box center [410, 237] width 471 height 82
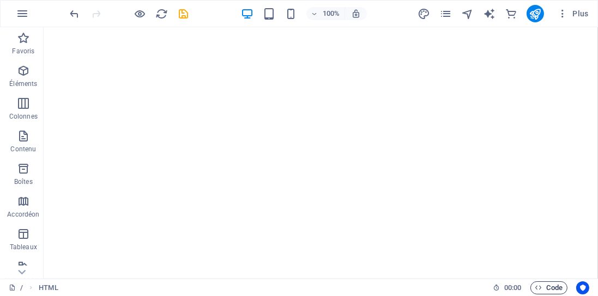
click at [544, 287] on span "Code" at bounding box center [548, 288] width 27 height 13
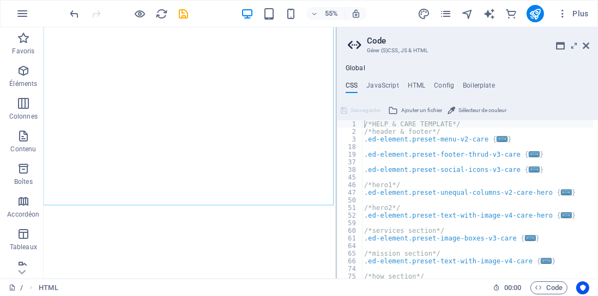
click at [464, 107] on span "Sélecteur de couleur" at bounding box center [482, 110] width 48 height 13
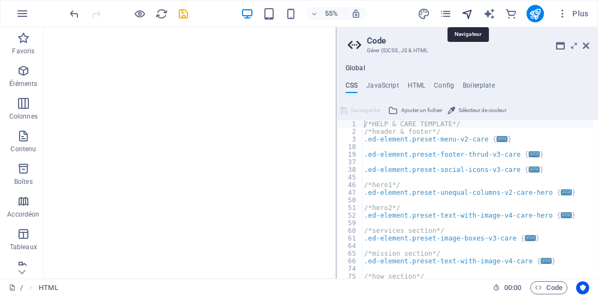
click at [469, 14] on icon "navigator" at bounding box center [467, 14] width 13 height 13
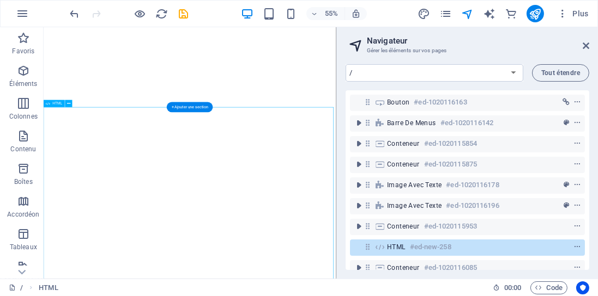
click at [486, 246] on div "HTML #ed-new-258" at bounding box center [458, 247] width 143 height 13
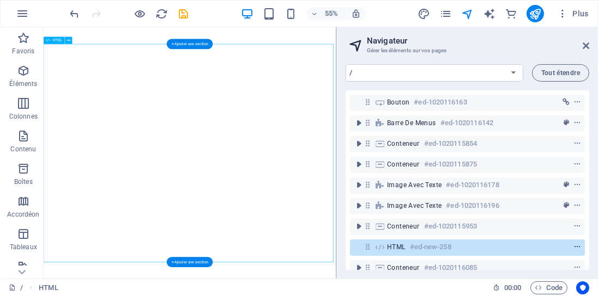
click at [573, 247] on icon "context-menu" at bounding box center [577, 248] width 8 height 8
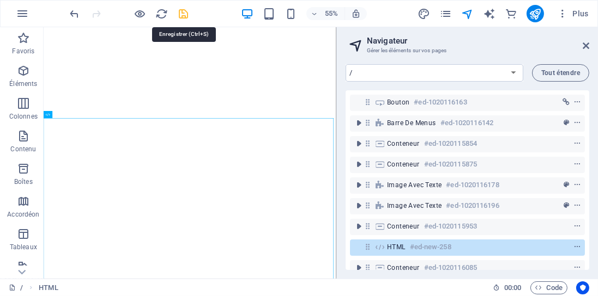
click at [182, 16] on icon "save" at bounding box center [184, 14] width 13 height 13
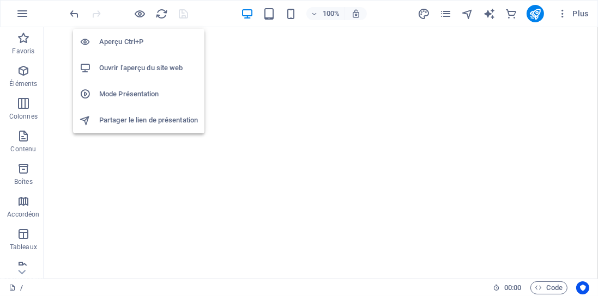
click at [153, 65] on h6 "Ouvrir l'aperçu du site web" at bounding box center [148, 68] width 99 height 13
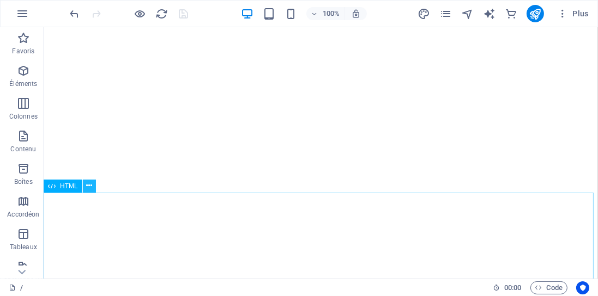
click at [89, 185] on icon at bounding box center [89, 185] width 6 height 11
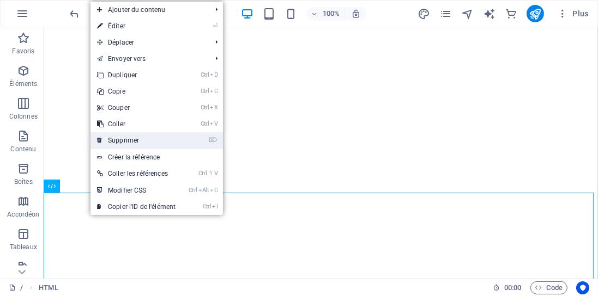
click at [120, 141] on link "⌦ Supprimer" at bounding box center [136, 140] width 92 height 16
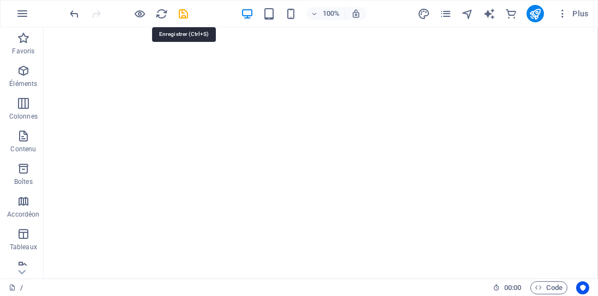
click at [184, 14] on icon "save" at bounding box center [184, 14] width 13 height 13
click at [163, 13] on icon "reload" at bounding box center [162, 14] width 13 height 13
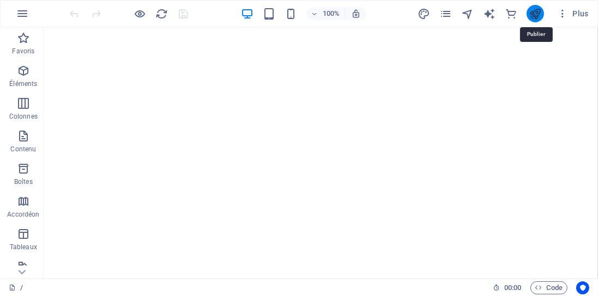
click at [533, 12] on icon "publish" at bounding box center [534, 14] width 13 height 13
